Goal: Information Seeking & Learning: Learn about a topic

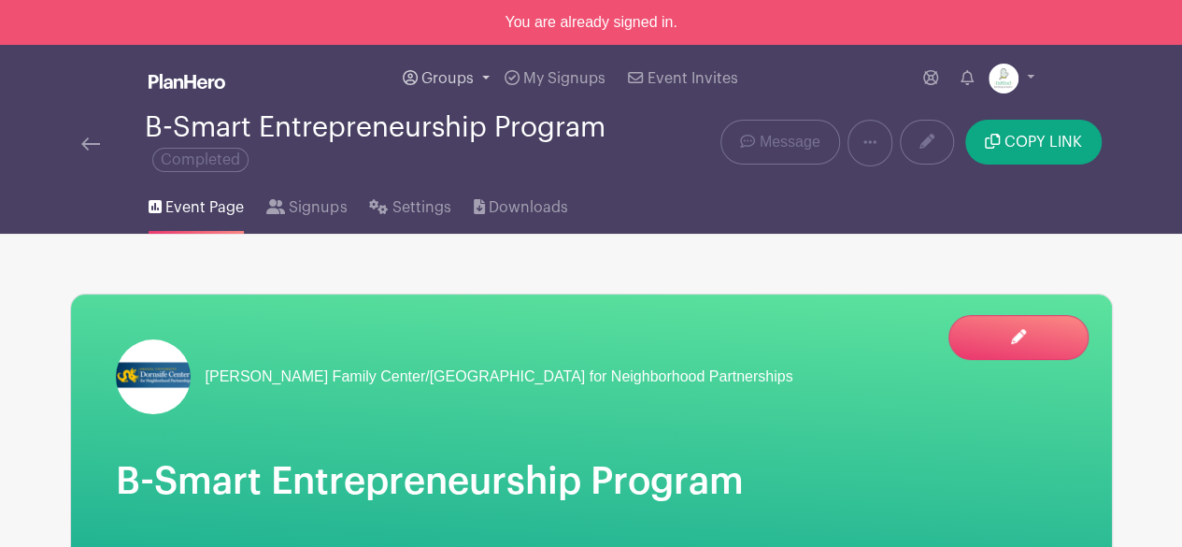
click at [437, 76] on span "Groups" at bounding box center [447, 78] width 52 height 15
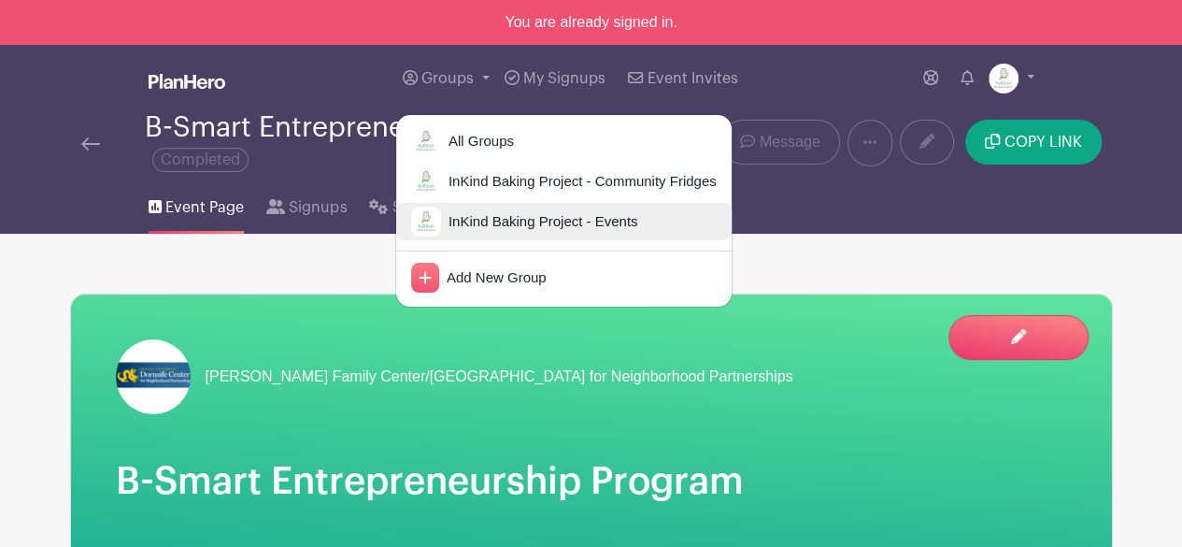
click at [428, 213] on img at bounding box center [426, 221] width 30 height 30
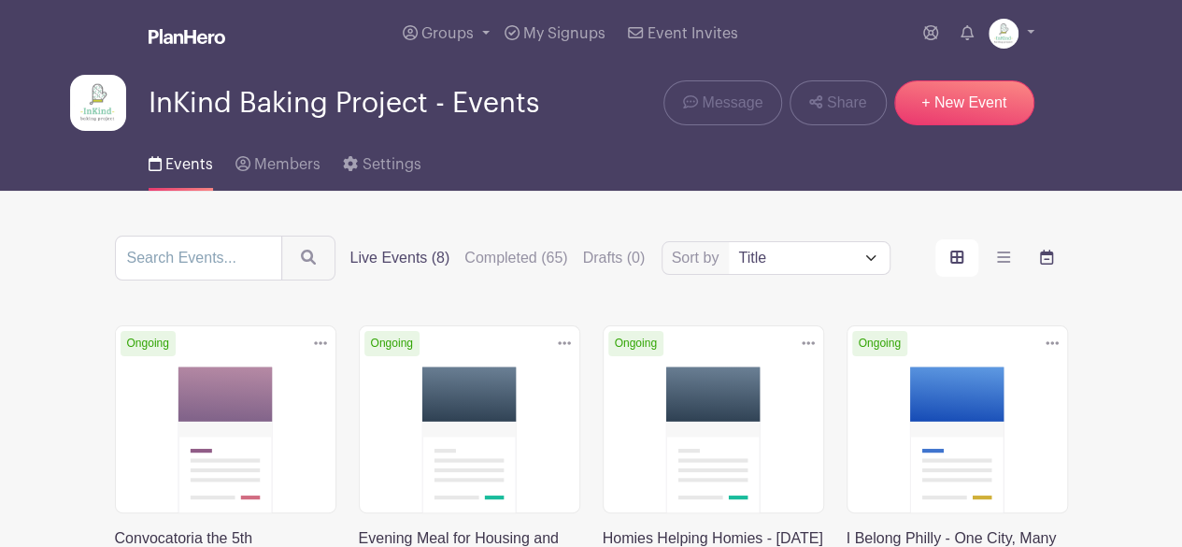
click at [1051, 256] on icon "order and view" at bounding box center [1046, 256] width 13 height 15
click at [0, 0] on input "order and view" at bounding box center [0, 0] width 0 height 0
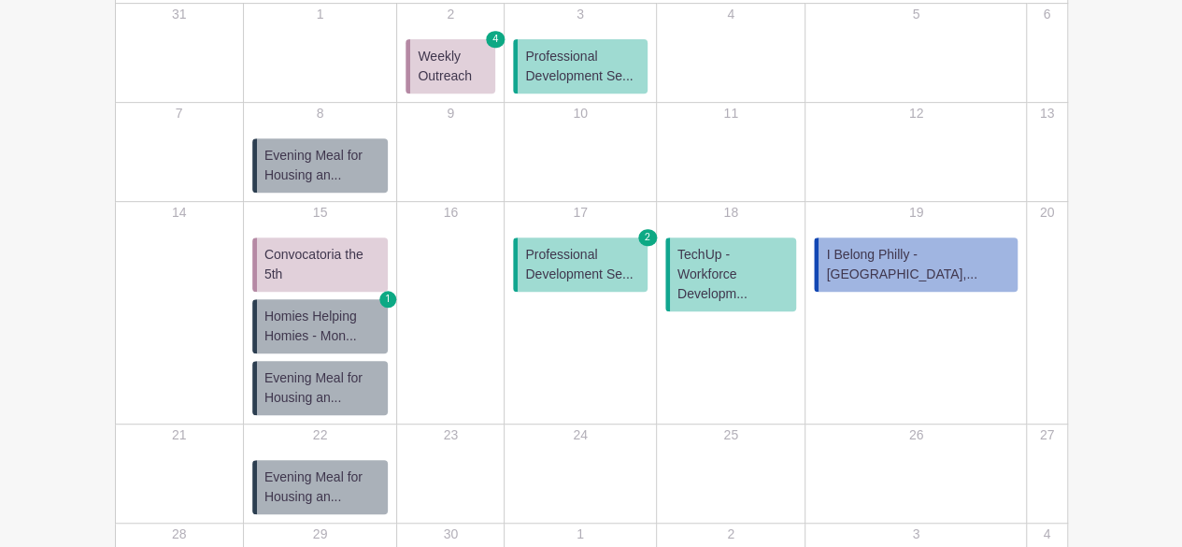
scroll to position [411, 0]
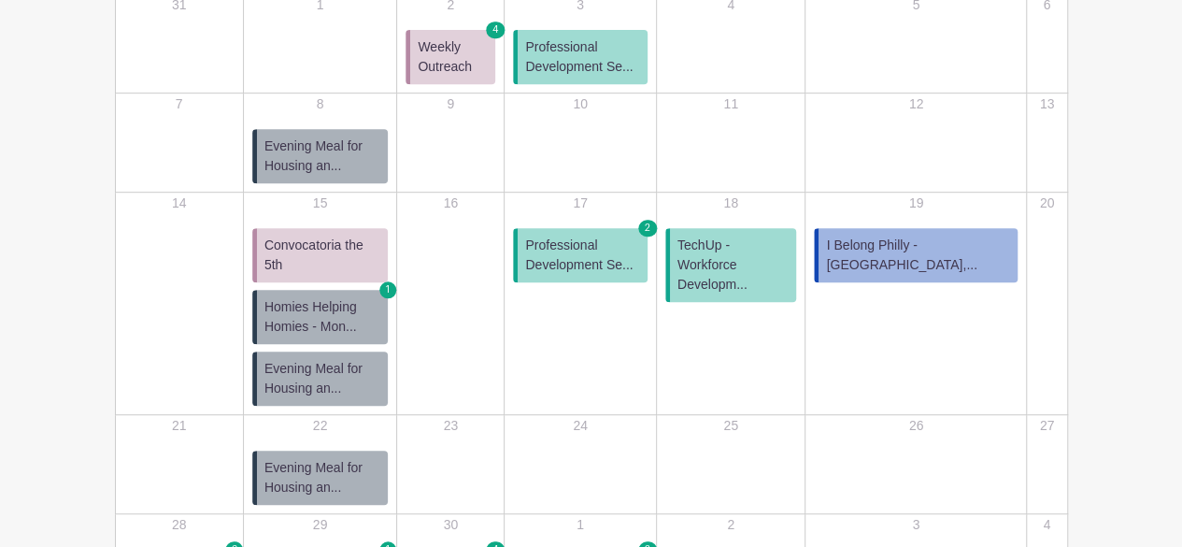
click at [362, 237] on span "Convocatoria the 5th" at bounding box center [322, 254] width 116 height 39
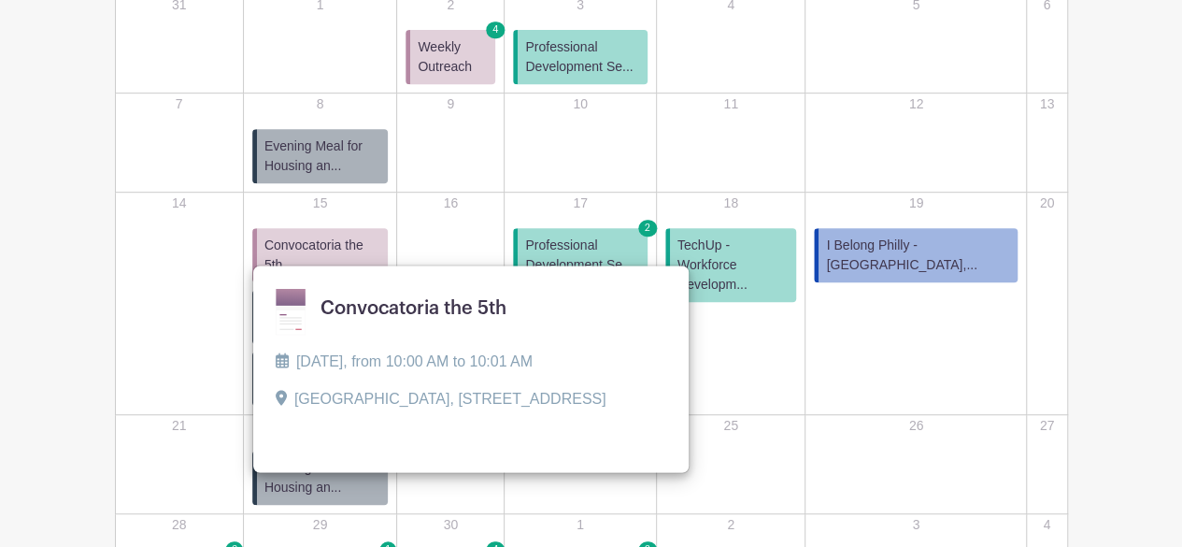
click at [276, 424] on link at bounding box center [276, 424] width 0 height 0
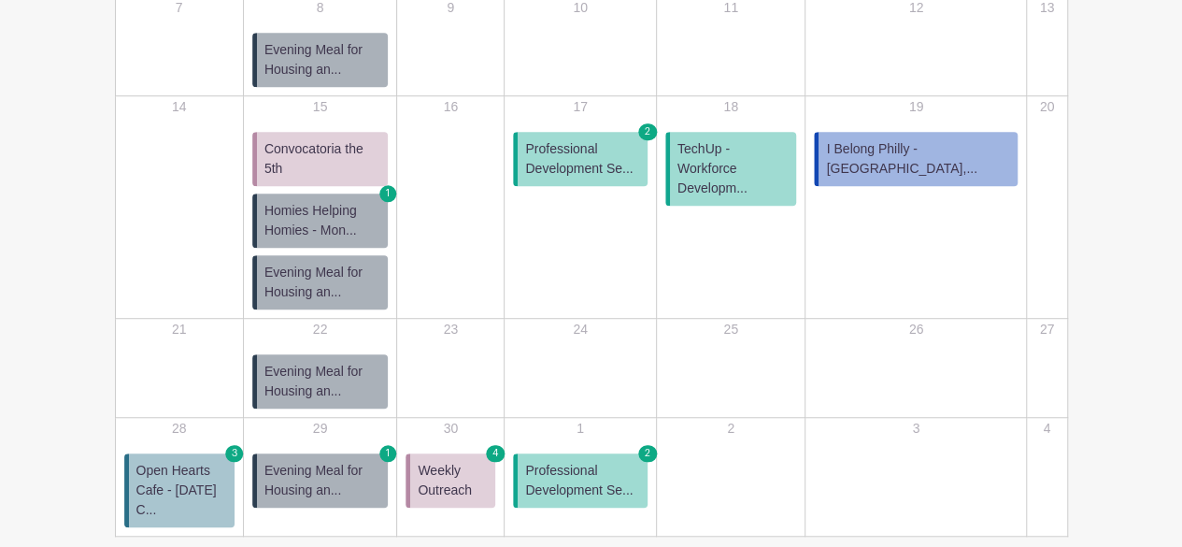
scroll to position [571, 0]
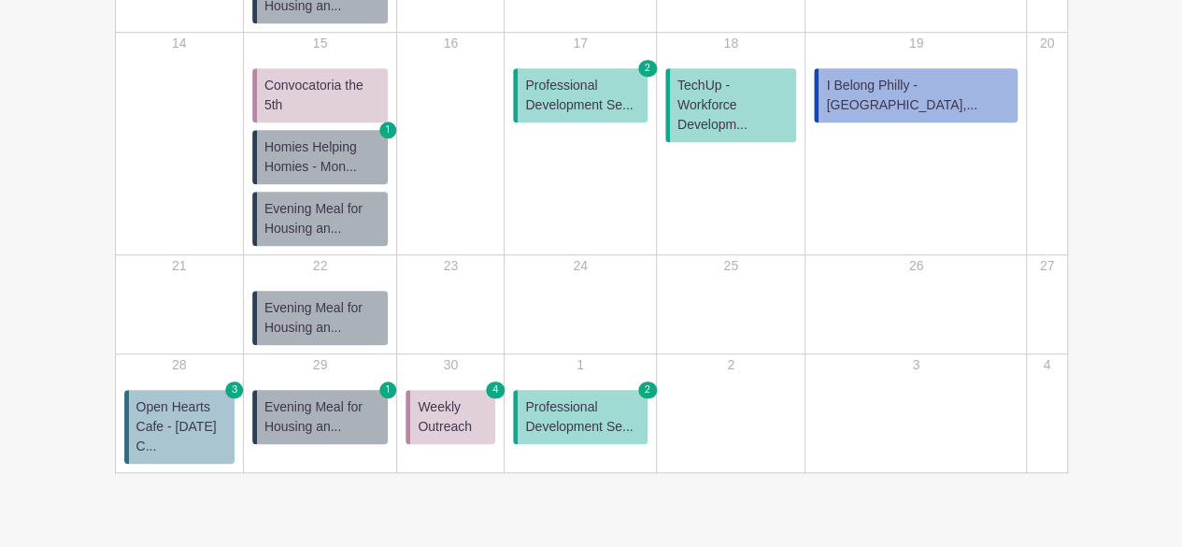
click at [164, 397] on span "Open Hearts Cafe - [DATE] C..." at bounding box center [181, 426] width 91 height 59
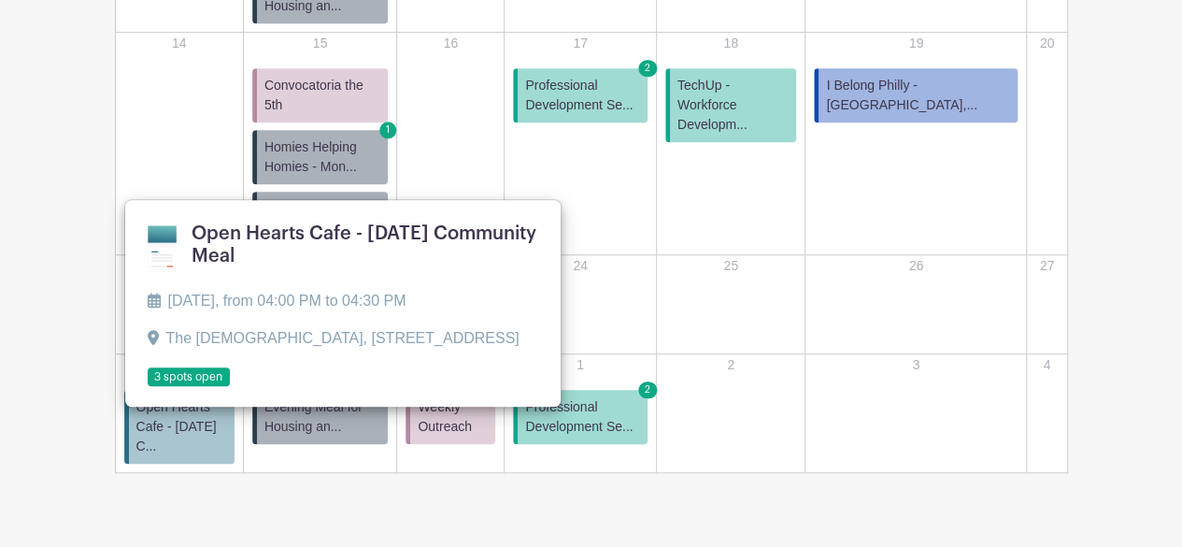
click at [371, 449] on main "Groups All Groups InKind Baking Project - Community Fridges InKind Baking Proje…" at bounding box center [591, 9] width 1182 height 1160
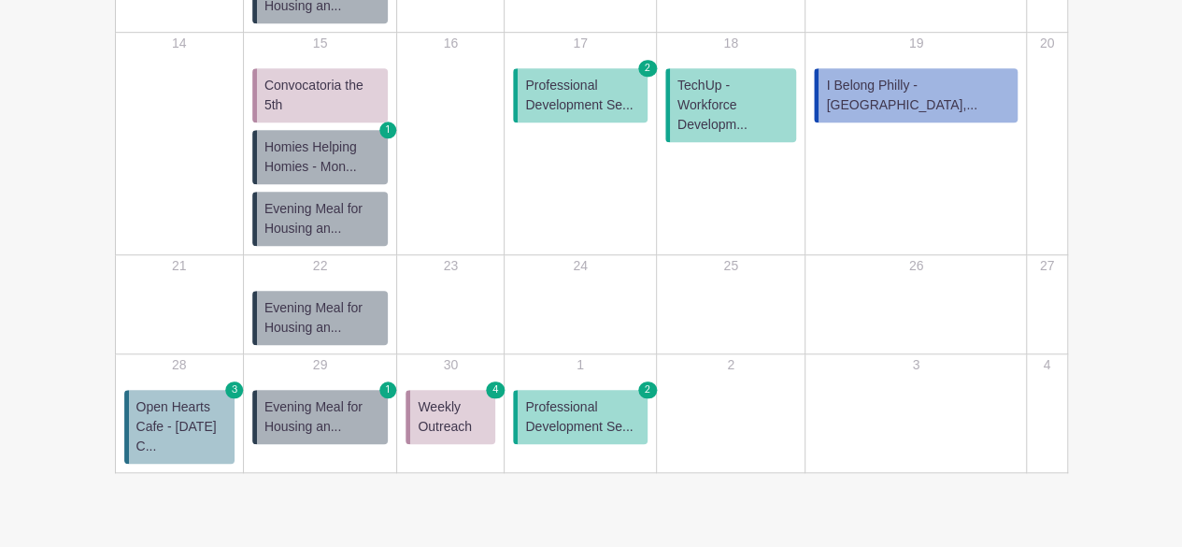
click at [363, 397] on span "Evening Meal for Housing an..." at bounding box center [322, 416] width 116 height 39
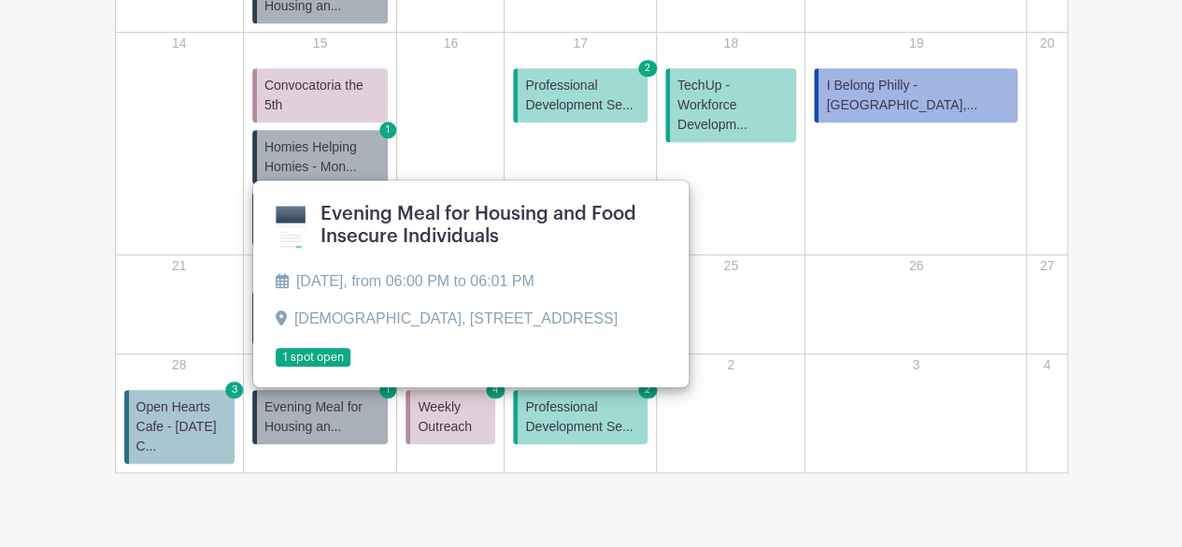
click at [276, 367] on link at bounding box center [276, 367] width 0 height 0
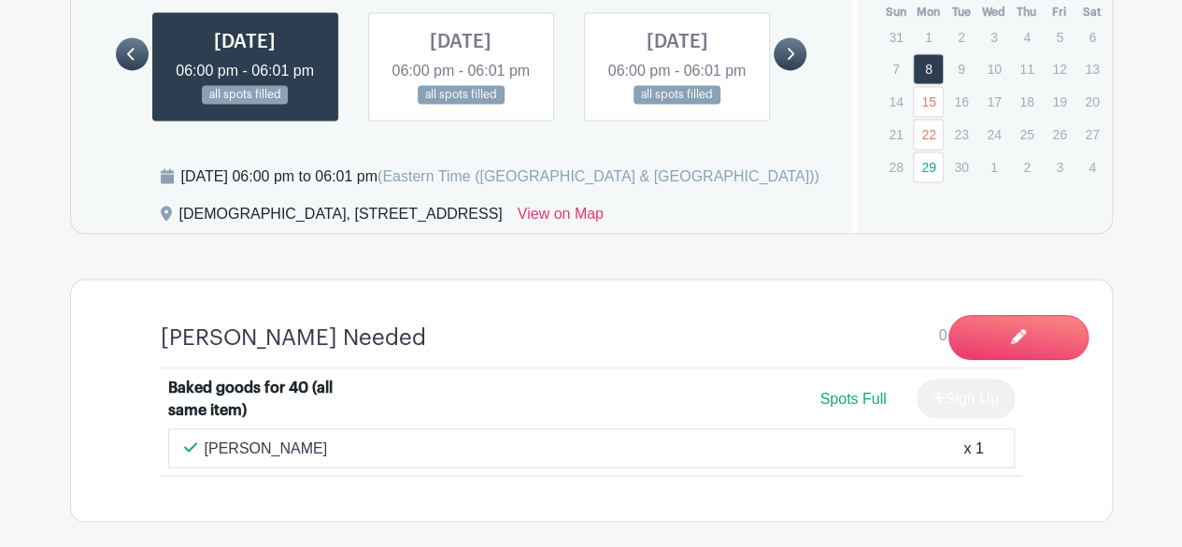
scroll to position [1401, 0]
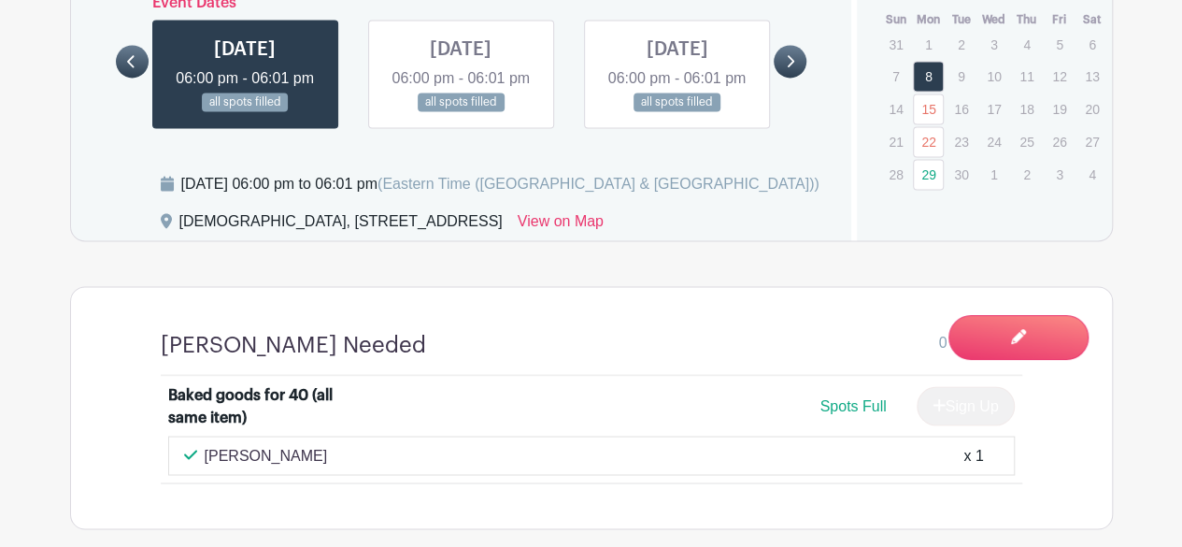
click at [796, 66] on link at bounding box center [790, 61] width 33 height 33
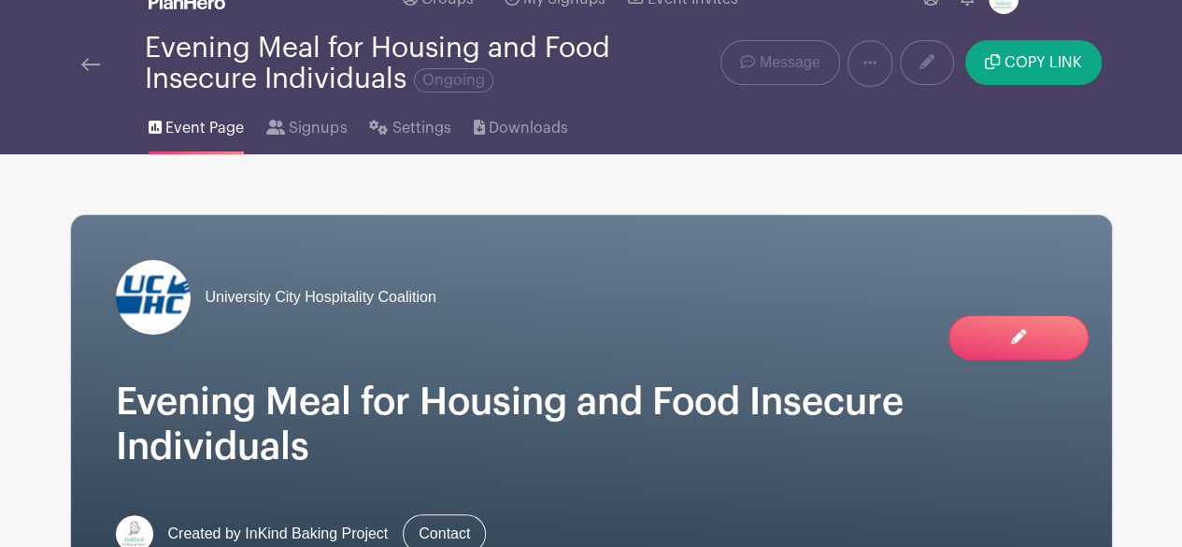
scroll to position [39, 0]
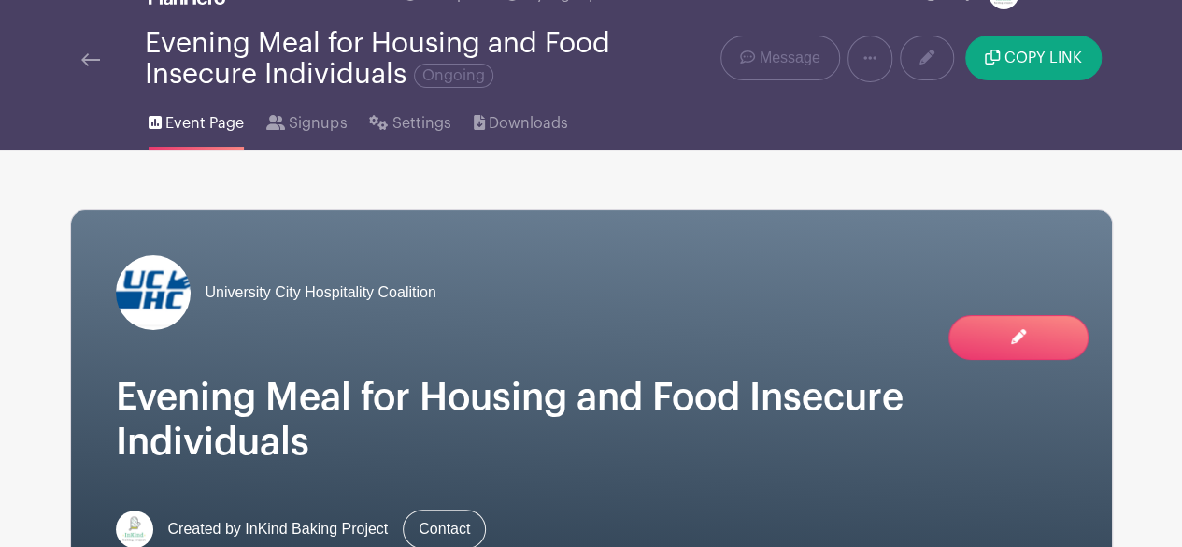
click at [85, 59] on img at bounding box center [90, 59] width 19 height 13
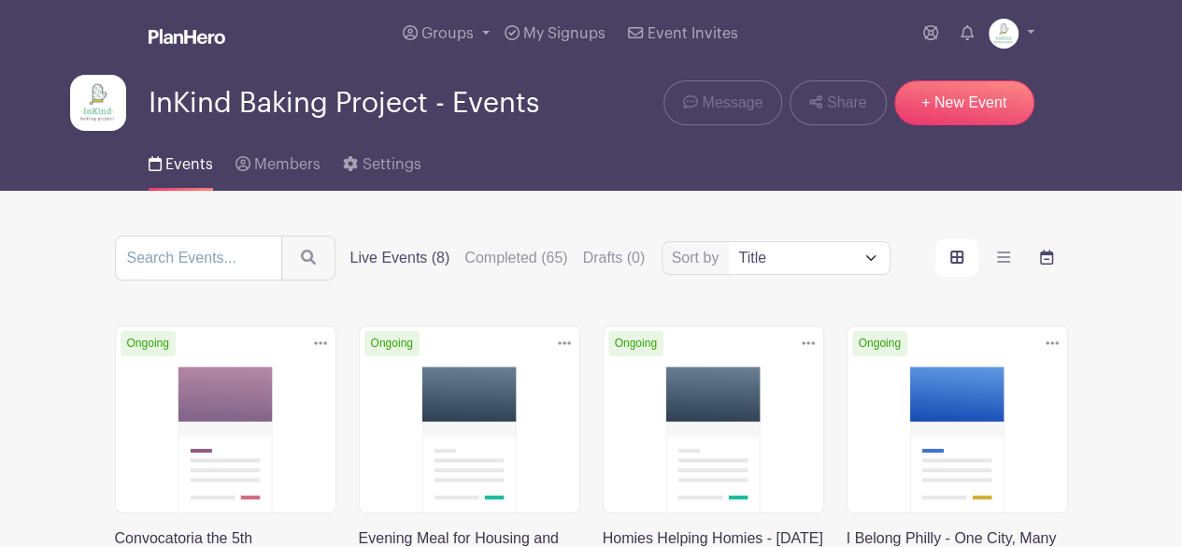
click at [1050, 261] on icon "order and view" at bounding box center [1046, 256] width 13 height 15
click at [0, 0] on input "order and view" at bounding box center [0, 0] width 0 height 0
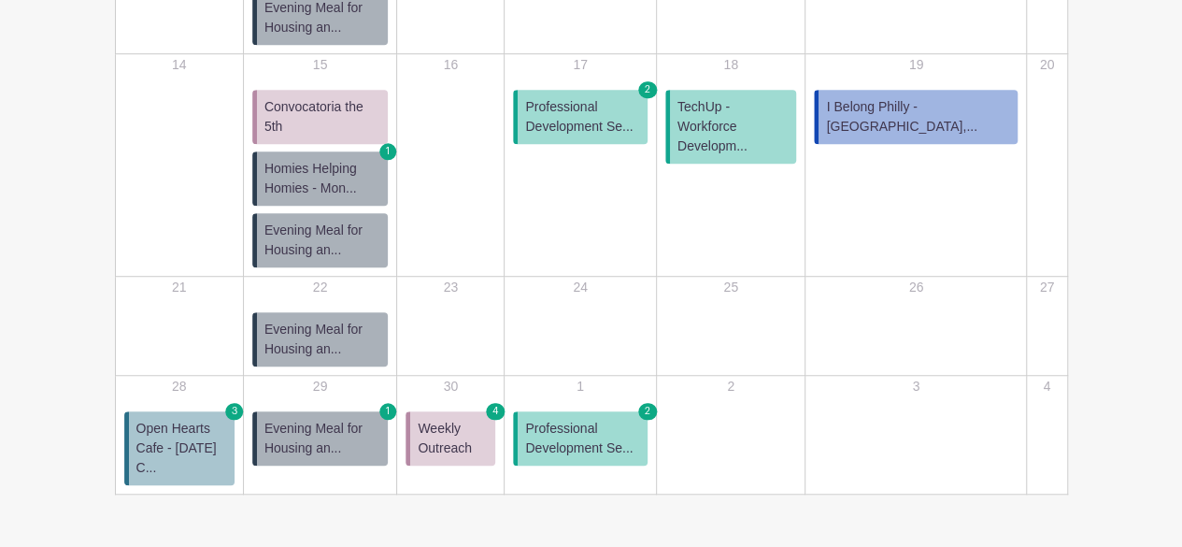
scroll to position [562, 0]
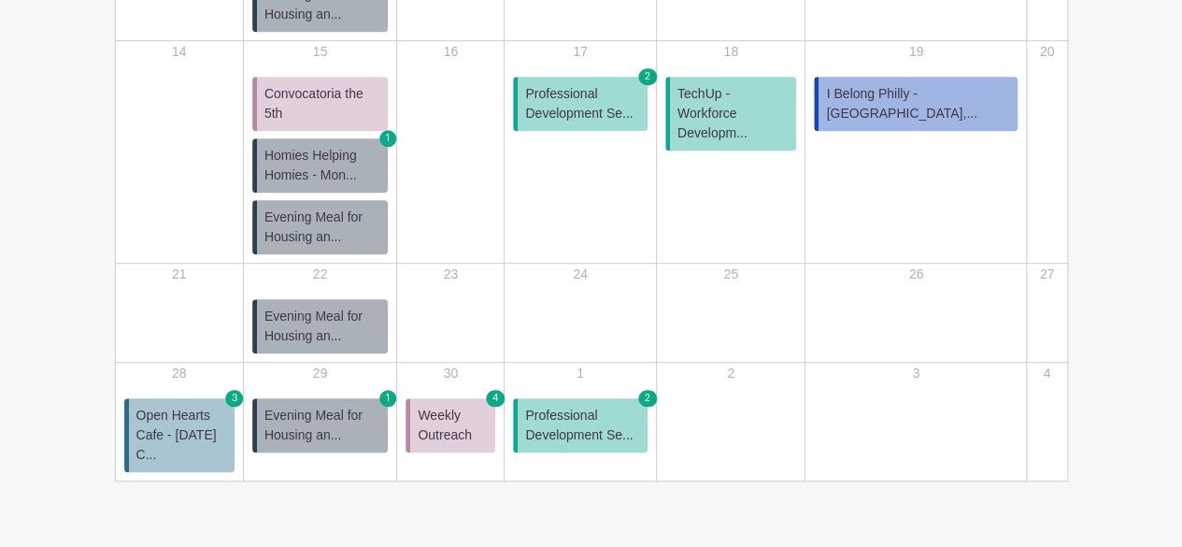
click at [483, 405] on span "Weekly Outreach" at bounding box center [453, 424] width 70 height 39
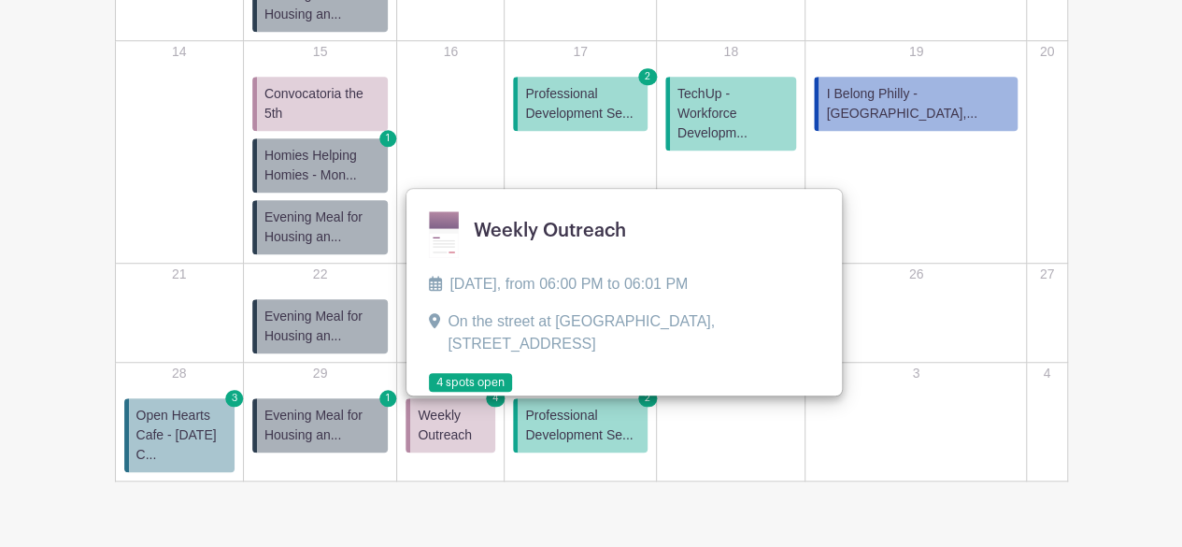
click at [429, 392] on link at bounding box center [429, 392] width 0 height 0
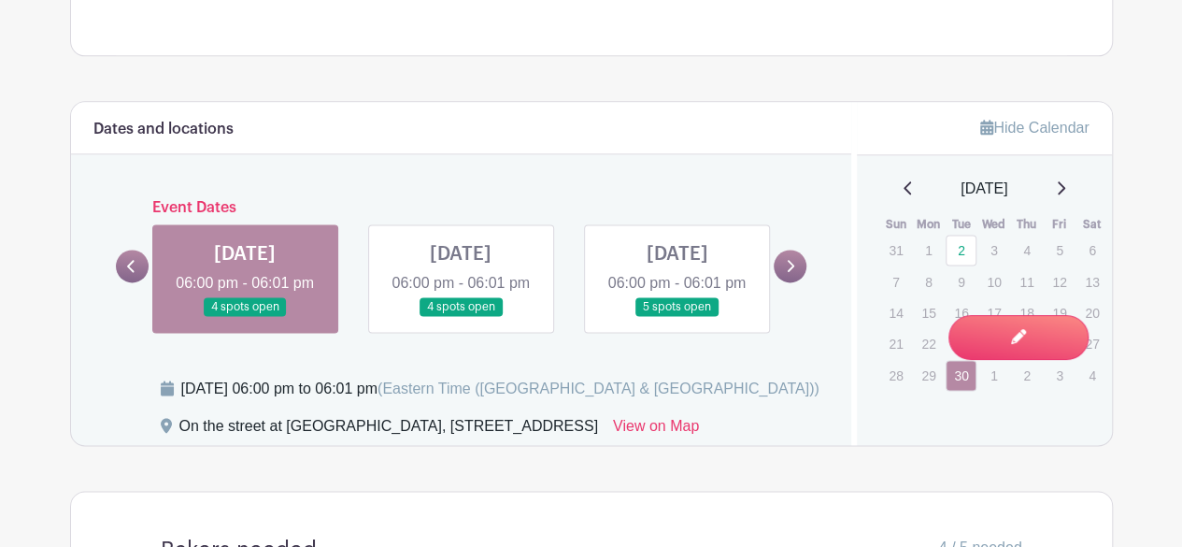
scroll to position [1122, 0]
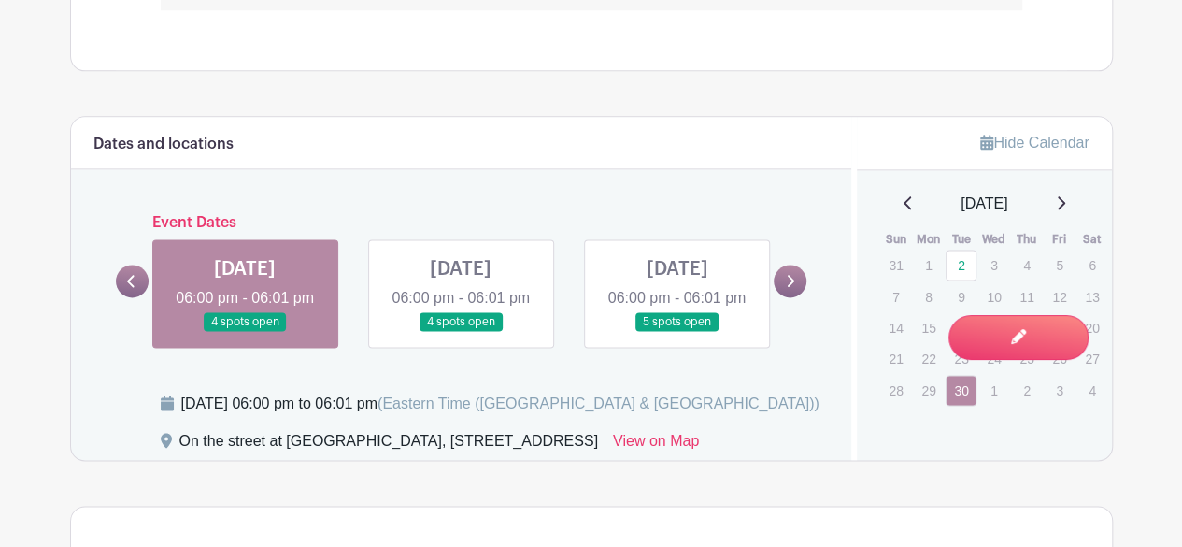
click at [135, 286] on icon at bounding box center [131, 281] width 8 height 14
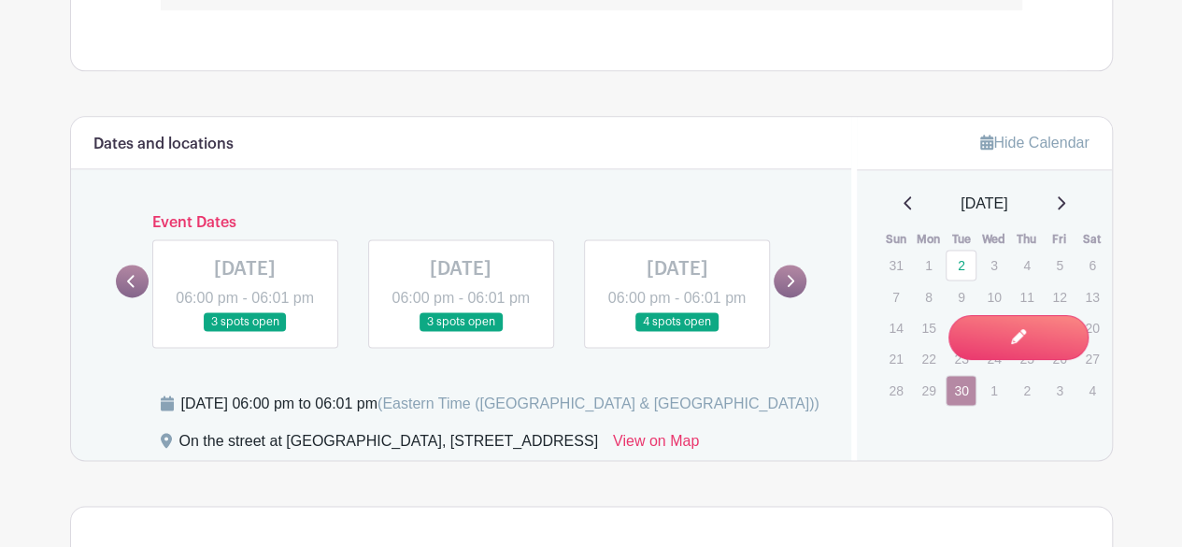
click at [788, 297] on link at bounding box center [790, 280] width 33 height 33
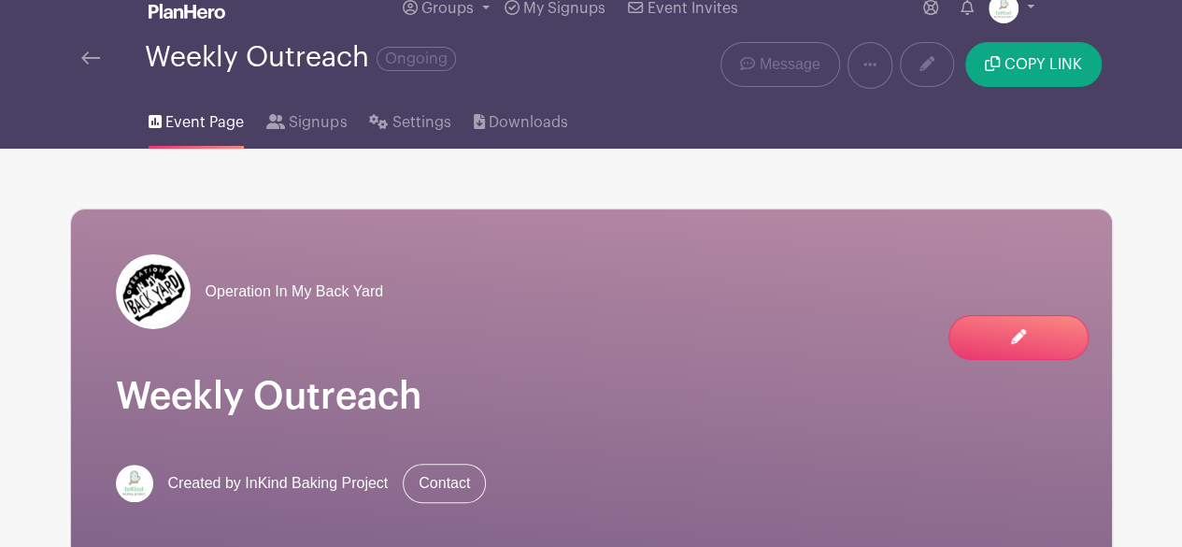
scroll to position [0, 0]
